Goal: Browse casually

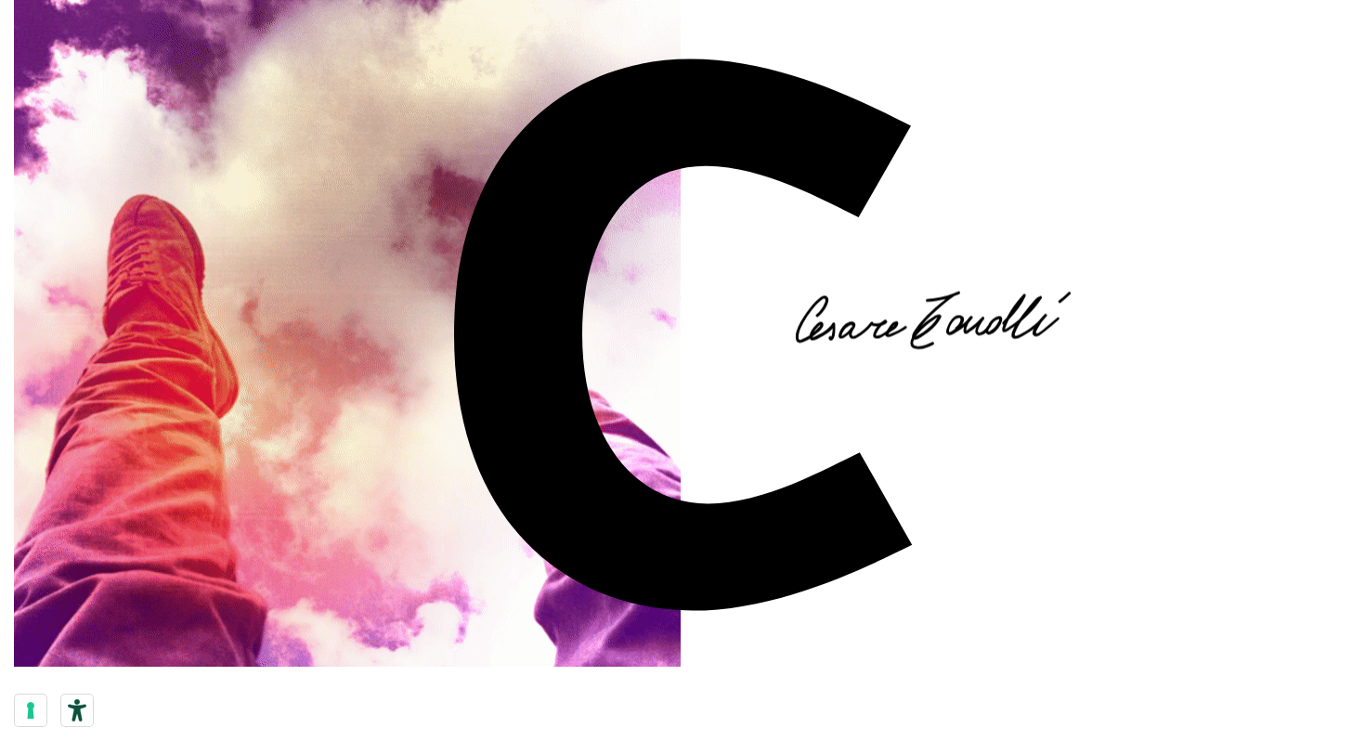
drag, startPoint x: 933, startPoint y: 331, endPoint x: 859, endPoint y: 343, distance: 75.1
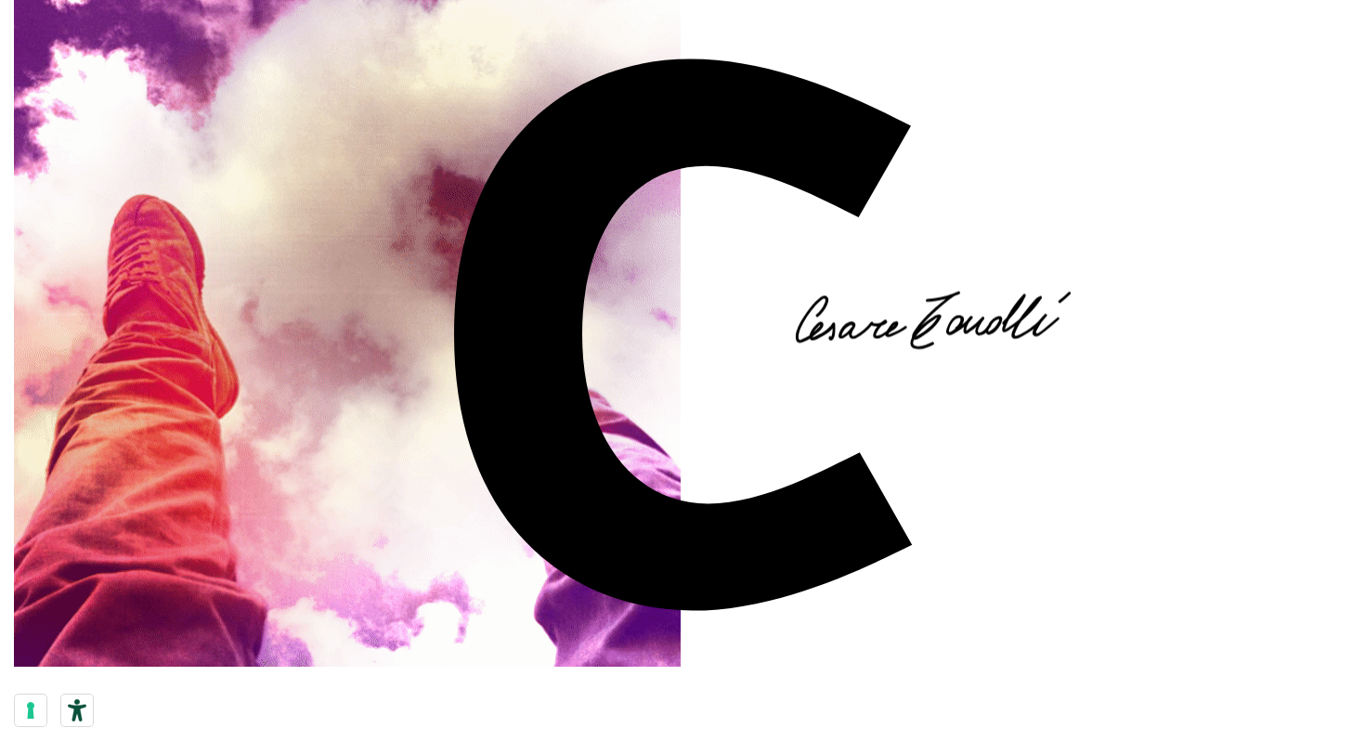
click at [859, 343] on icon at bounding box center [933, 321] width 279 height 70
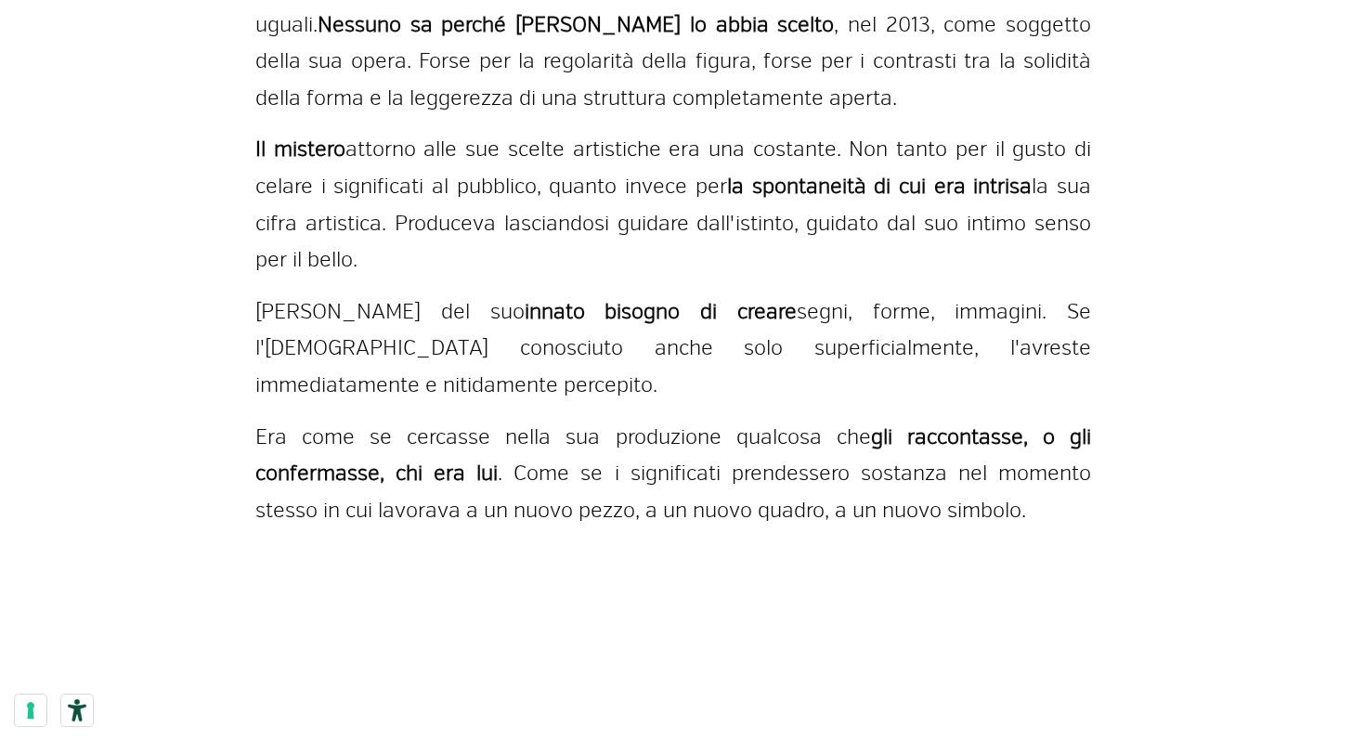
scroll to position [804, 9]
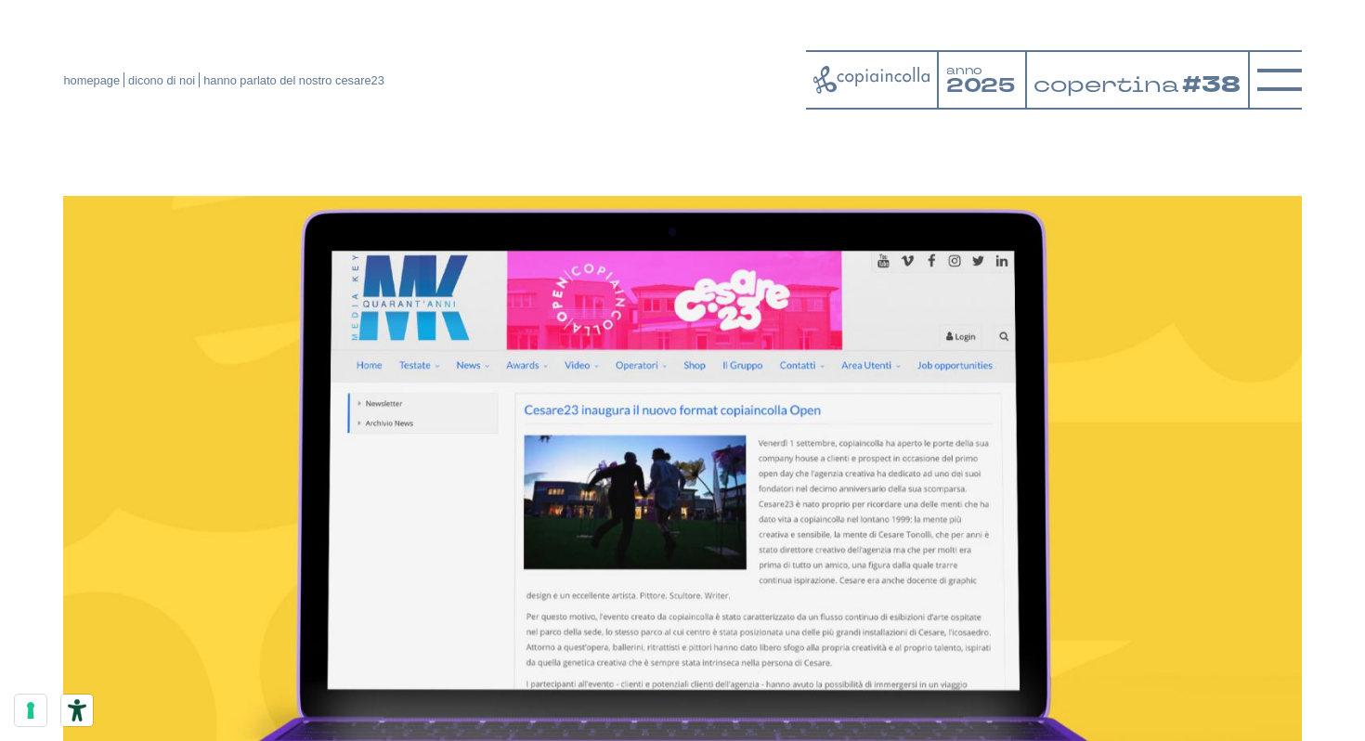
scroll to position [26, 0]
